Goal: Book appointment/travel/reservation

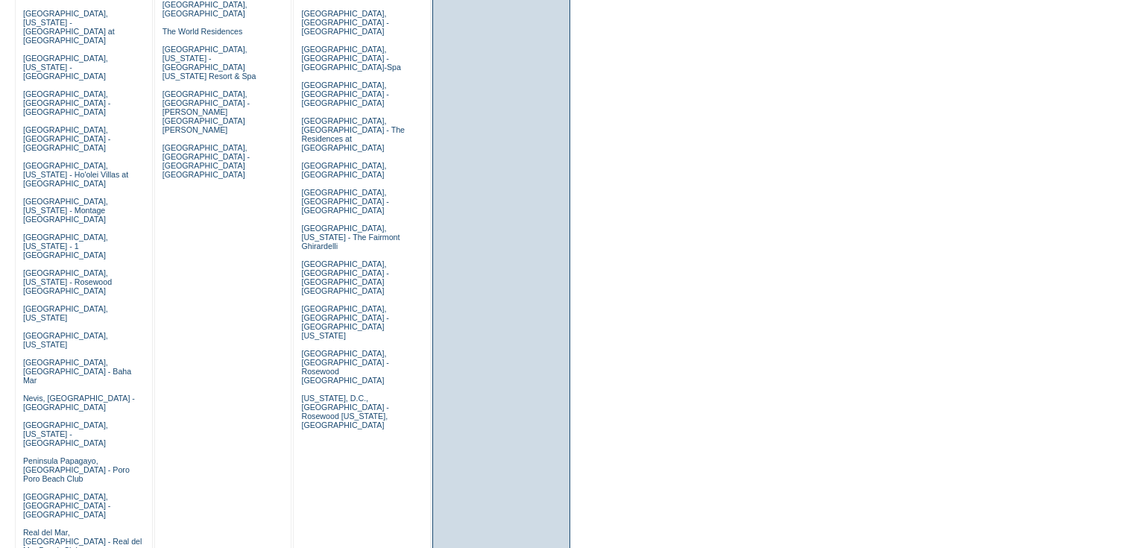
scroll to position [775, 0]
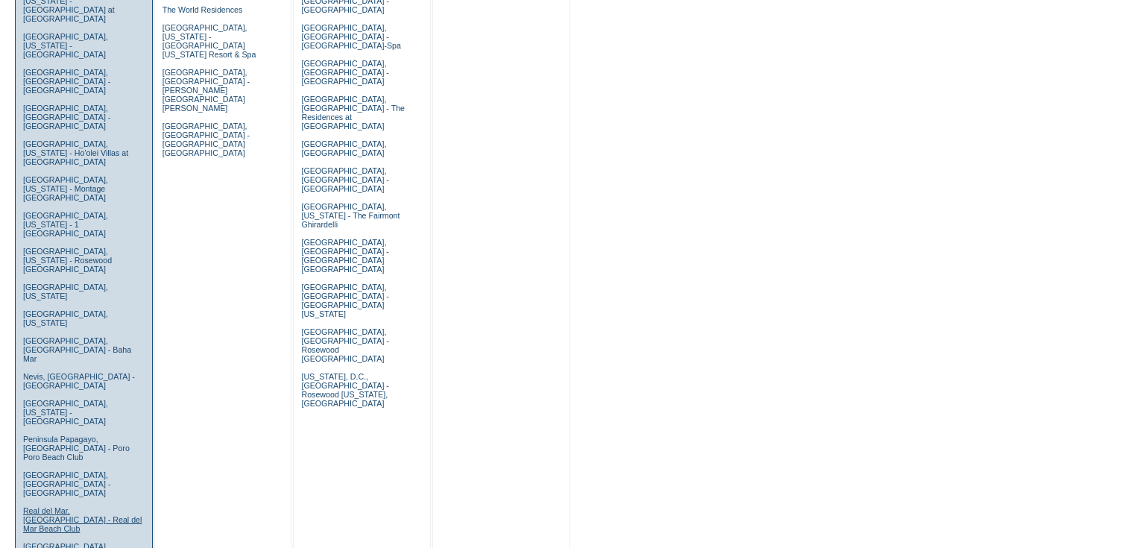
click at [48, 506] on link "Real del Mar, [GEOGRAPHIC_DATA] - Real del Mar Beach Club" at bounding box center [82, 519] width 119 height 27
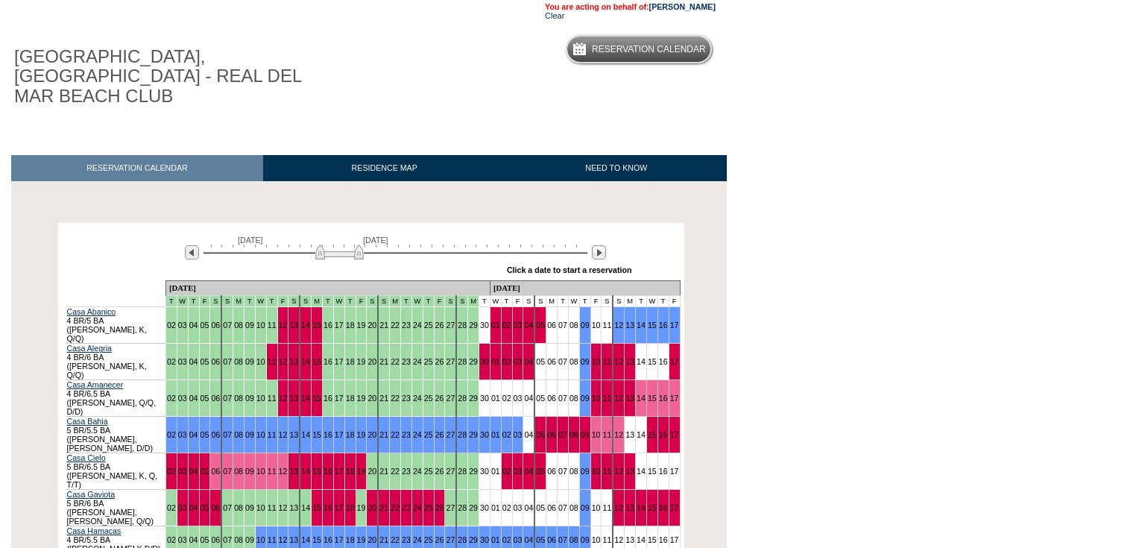
scroll to position [239, 0]
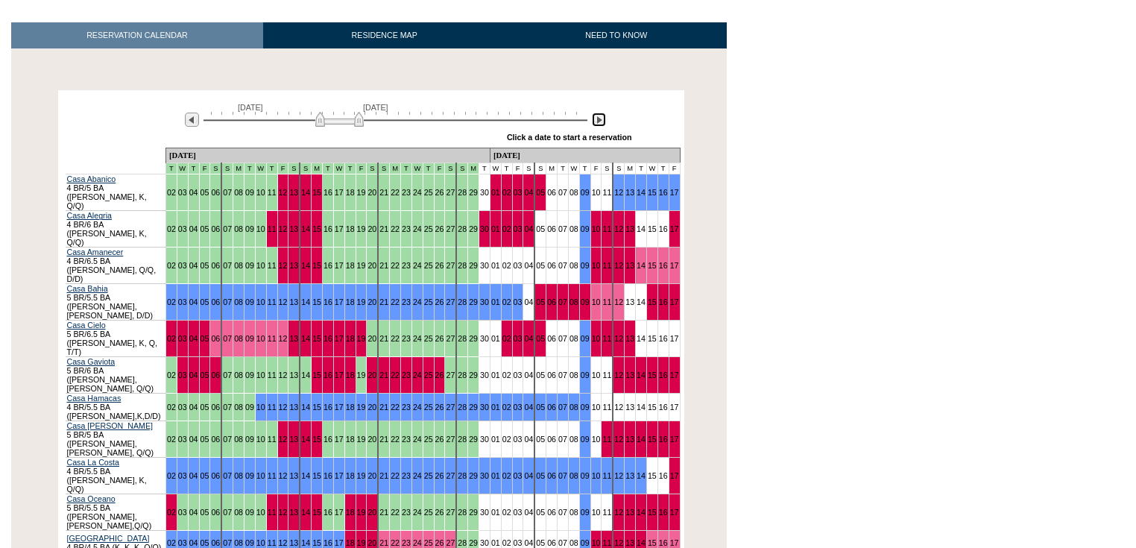
click at [599, 113] on img at bounding box center [599, 120] width 14 height 14
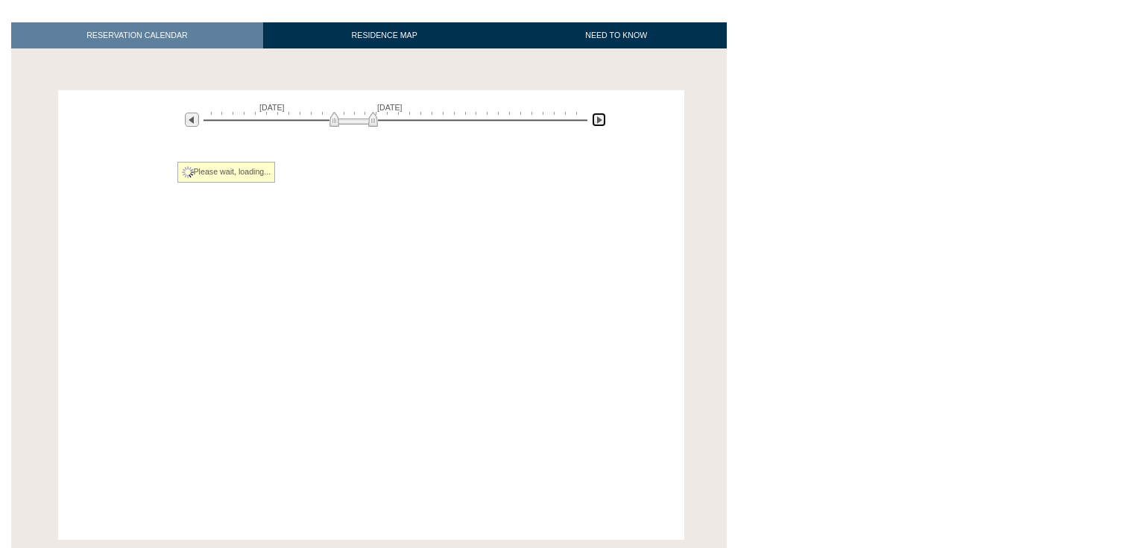
click at [599, 113] on img at bounding box center [599, 120] width 14 height 14
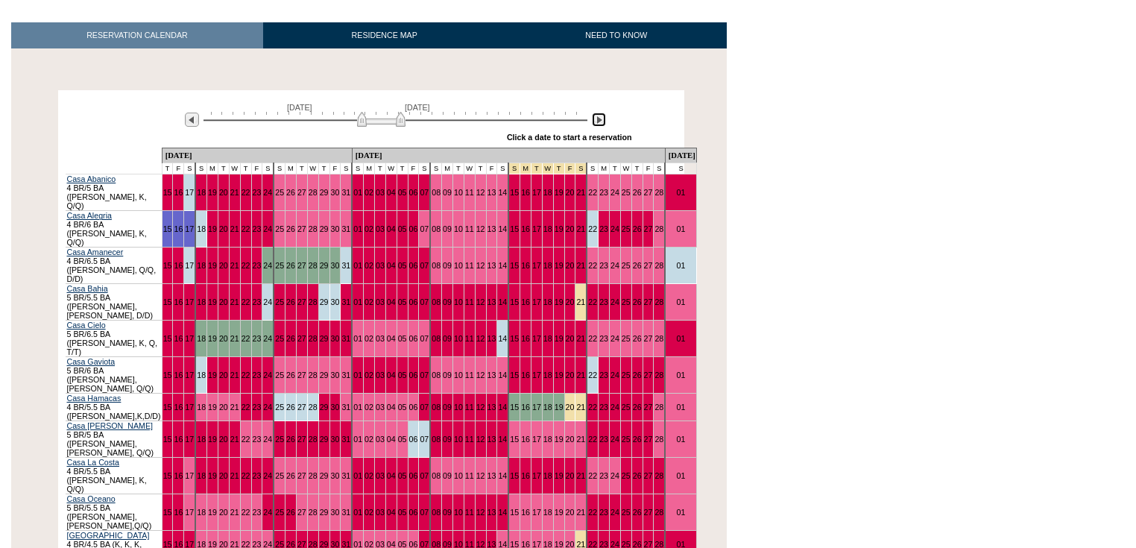
click at [599, 113] on img at bounding box center [599, 120] width 14 height 14
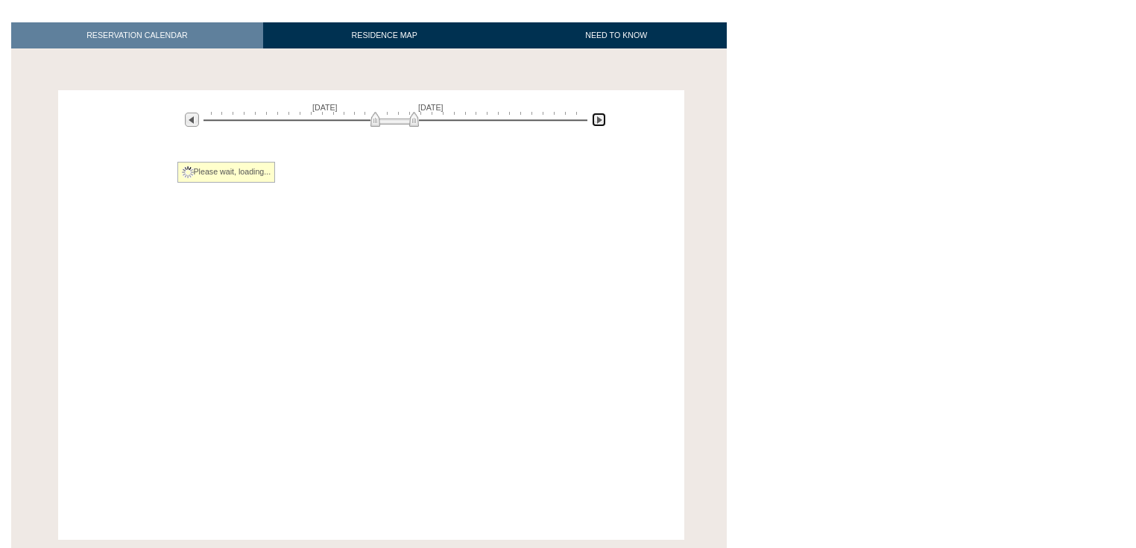
click at [599, 113] on img at bounding box center [599, 120] width 14 height 14
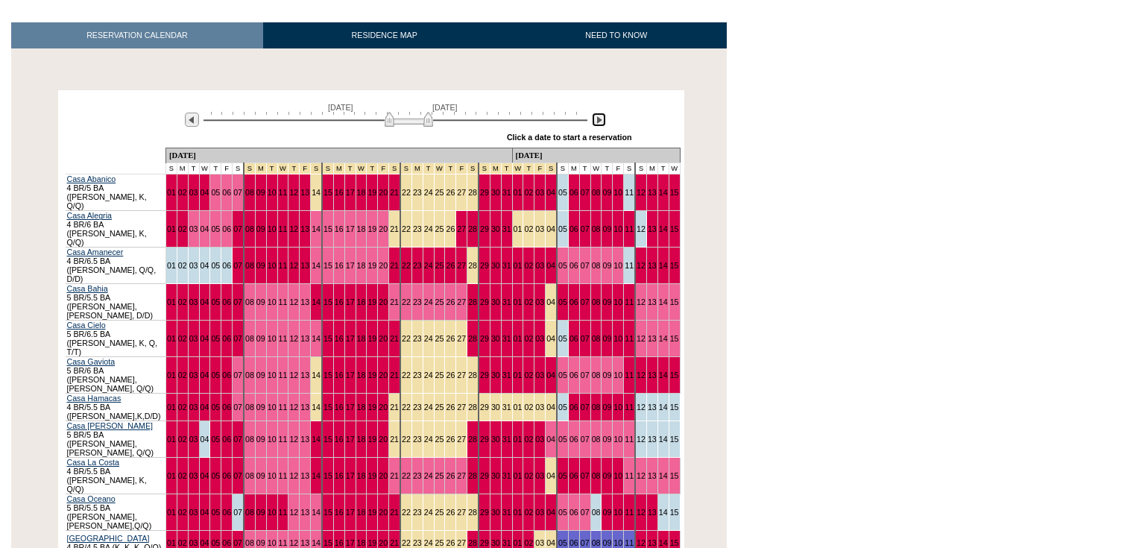
click at [599, 113] on img at bounding box center [599, 120] width 14 height 14
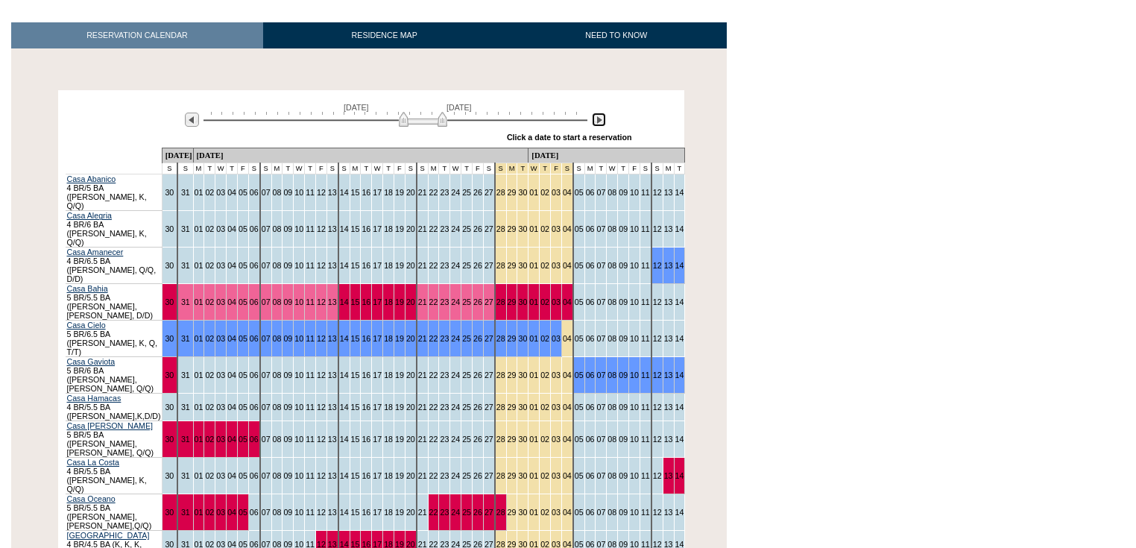
click at [599, 113] on img at bounding box center [599, 120] width 14 height 14
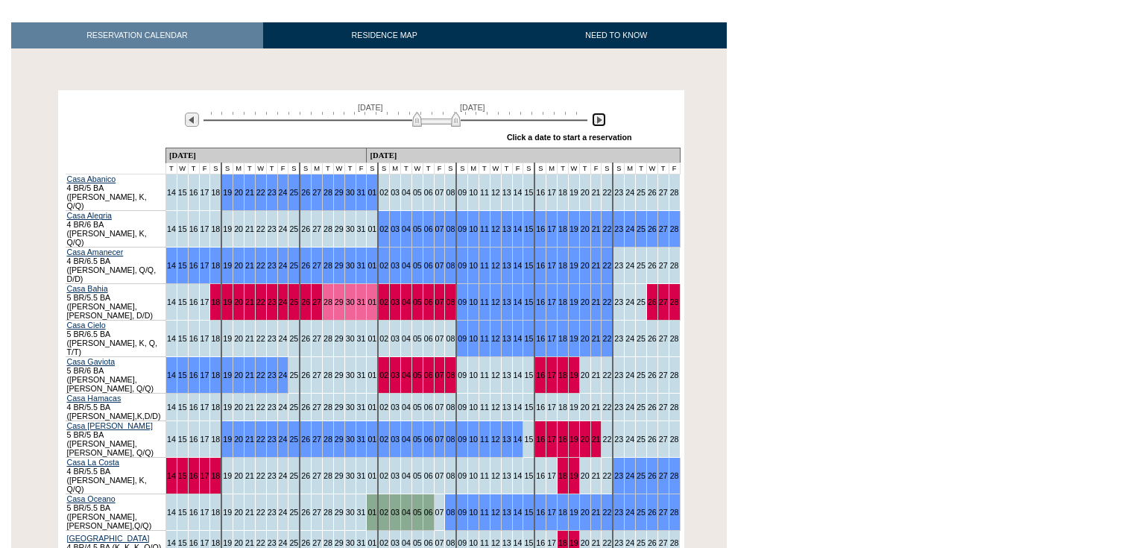
click at [599, 113] on img at bounding box center [599, 120] width 14 height 14
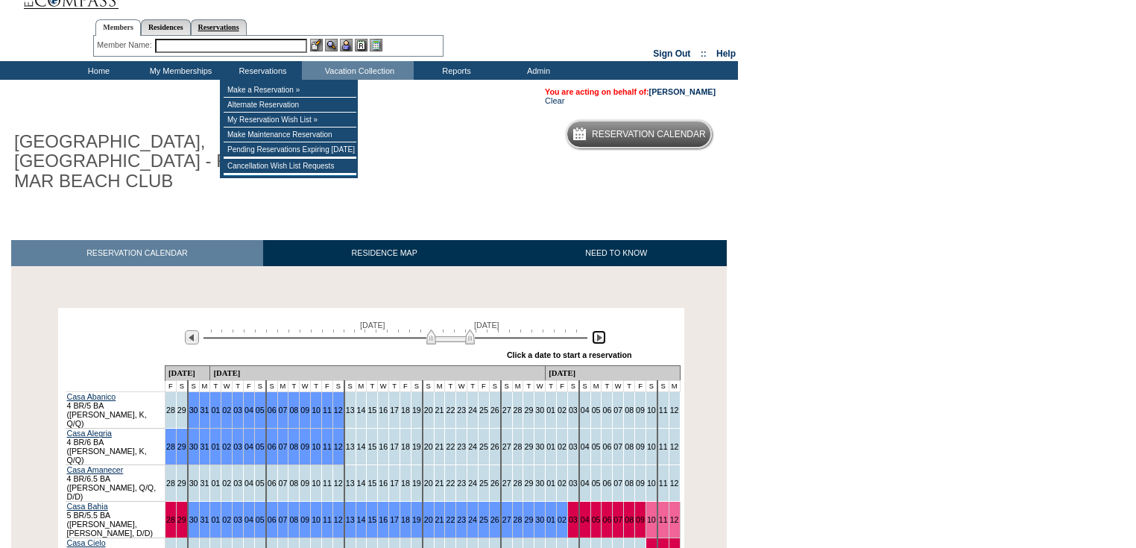
scroll to position [0, 0]
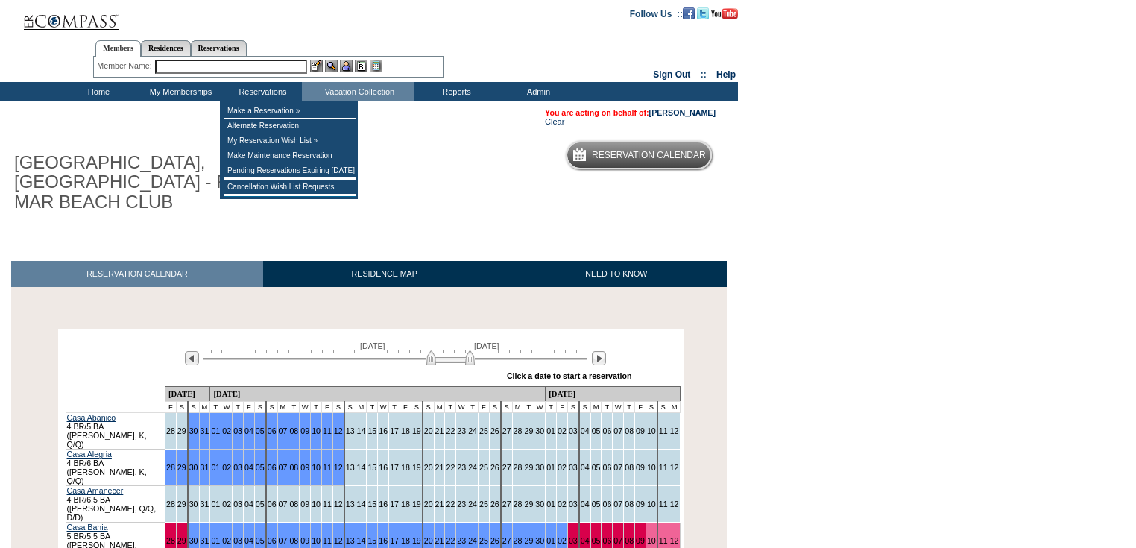
click at [253, 66] on input "text" at bounding box center [231, 67] width 152 height 14
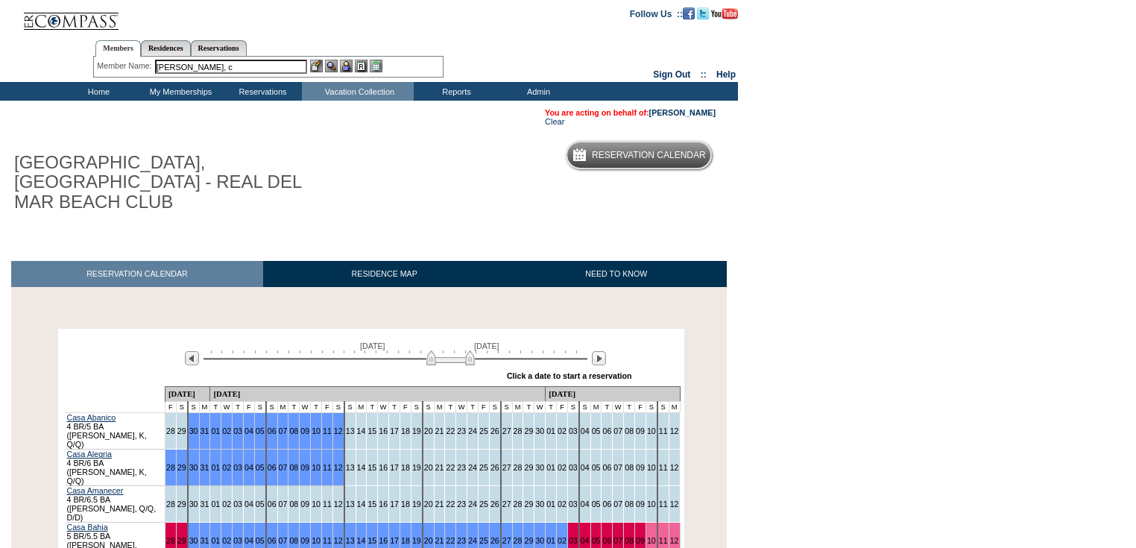
drag, startPoint x: 230, startPoint y: 68, endPoint x: 90, endPoint y: 57, distance: 140.5
click at [93, 57] on div "Member Name: [PERSON_NAME] Destination or Residence: ReservationId:" at bounding box center [268, 67] width 350 height 21
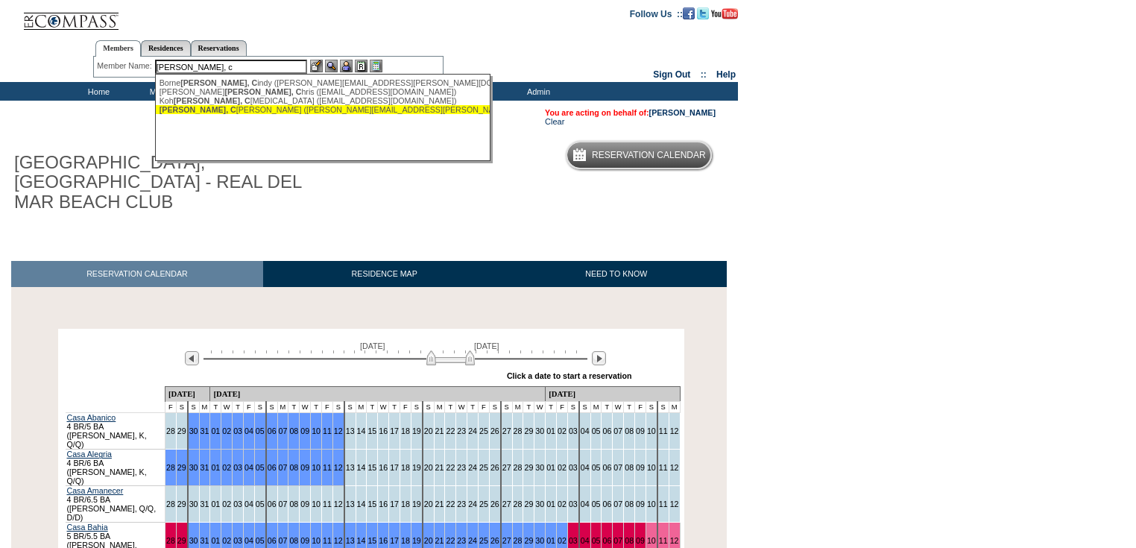
click at [217, 110] on div "Mann, C arey (carey.mann@icloud.com)" at bounding box center [324, 109] width 328 height 9
type input "Mann, Carey (carey.mann@icloud.com)"
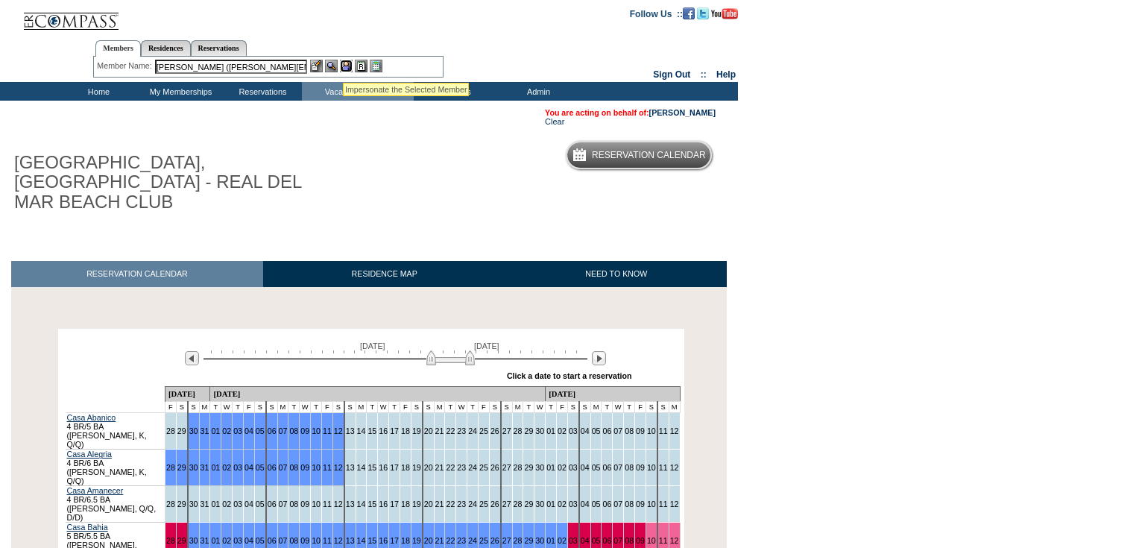
click at [346, 64] on img at bounding box center [346, 66] width 13 height 13
click at [674, 107] on div "You are acting on behalf of: Carey Mann Clear" at bounding box center [363, 117] width 727 height 33
click at [695, 110] on link "Carey Mann" at bounding box center [682, 112] width 66 height 9
